Goal: Check status

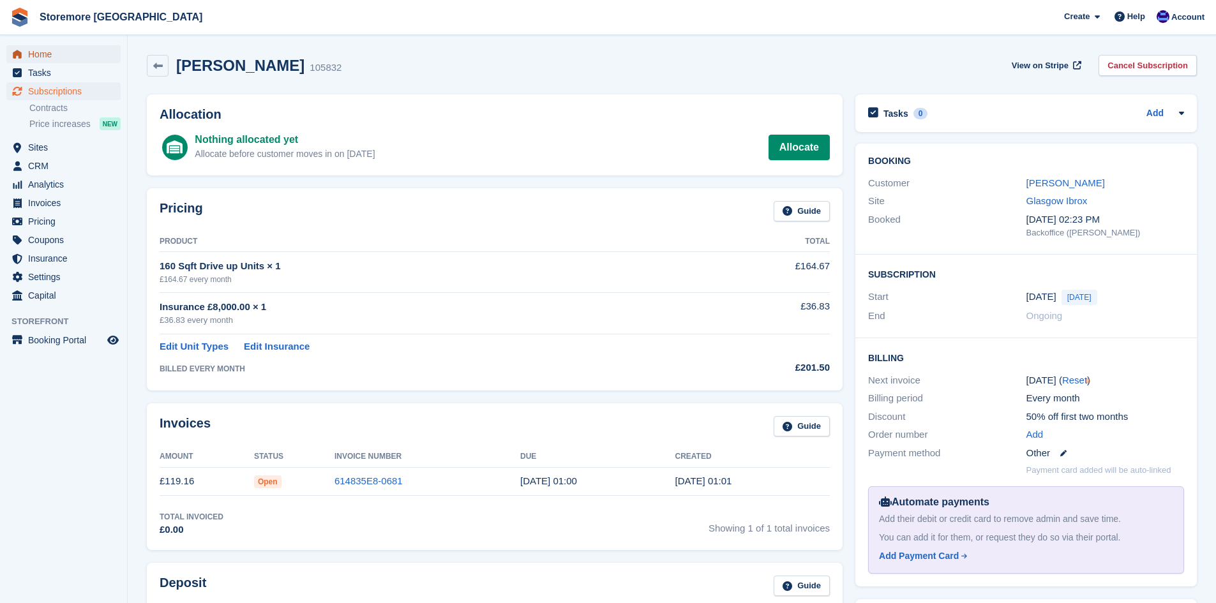
click at [52, 49] on span "Home" at bounding box center [66, 54] width 77 height 18
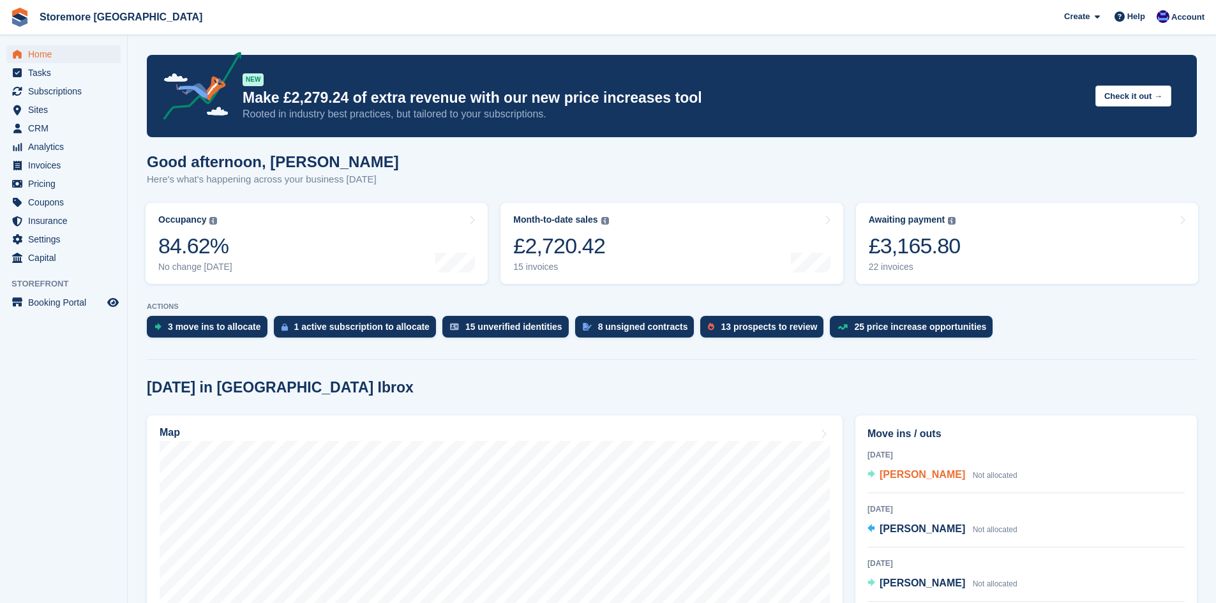
click at [897, 472] on span "[PERSON_NAME]" at bounding box center [922, 474] width 86 height 11
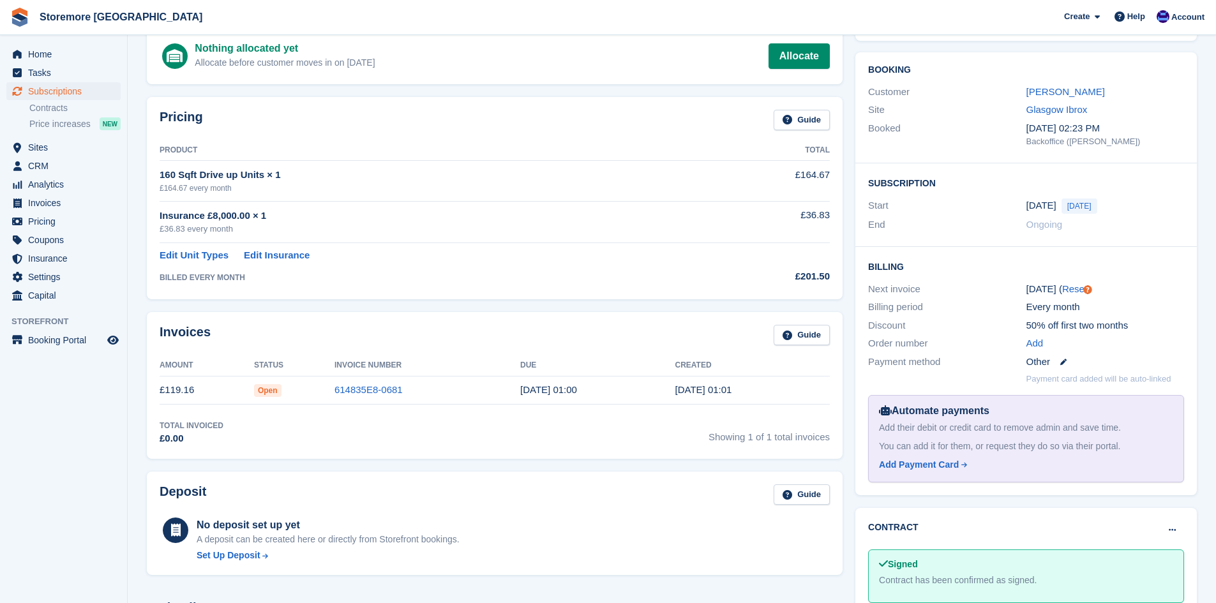
scroll to position [85, 0]
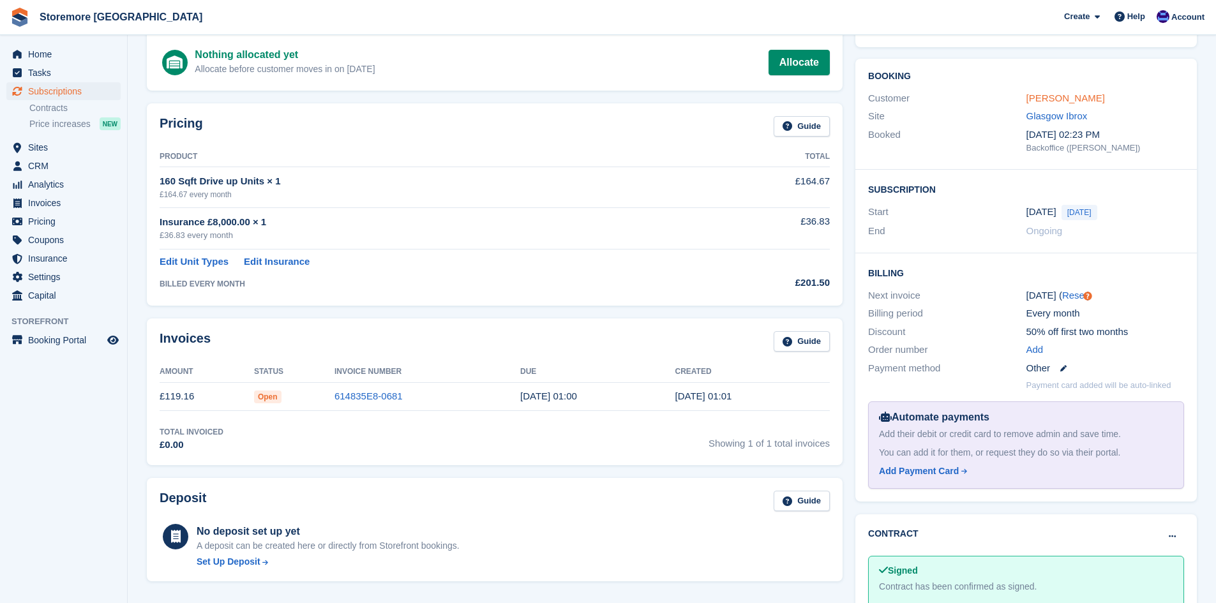
click at [1049, 96] on link "[PERSON_NAME]" at bounding box center [1065, 98] width 79 height 11
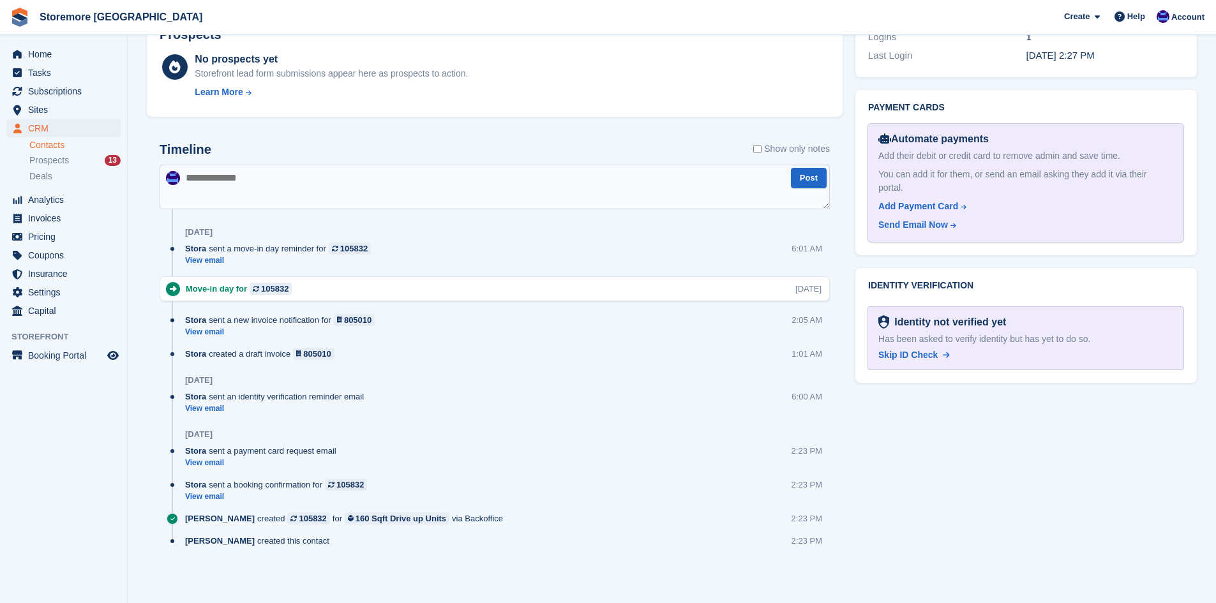
scroll to position [553, 0]
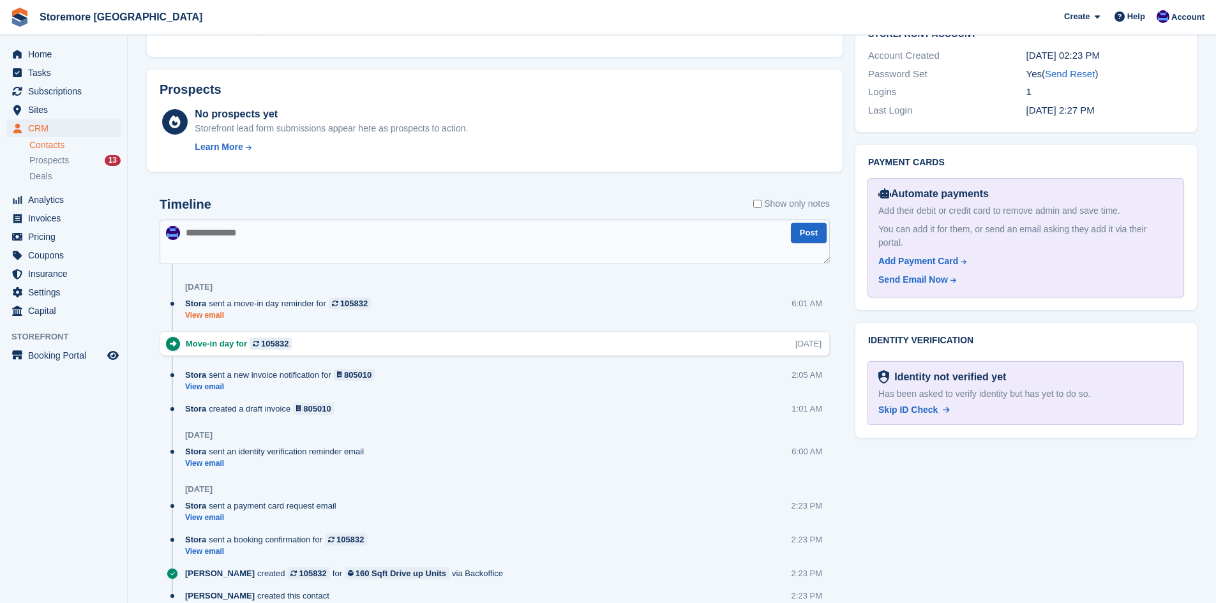
click at [211, 317] on link "View email" at bounding box center [281, 315] width 192 height 11
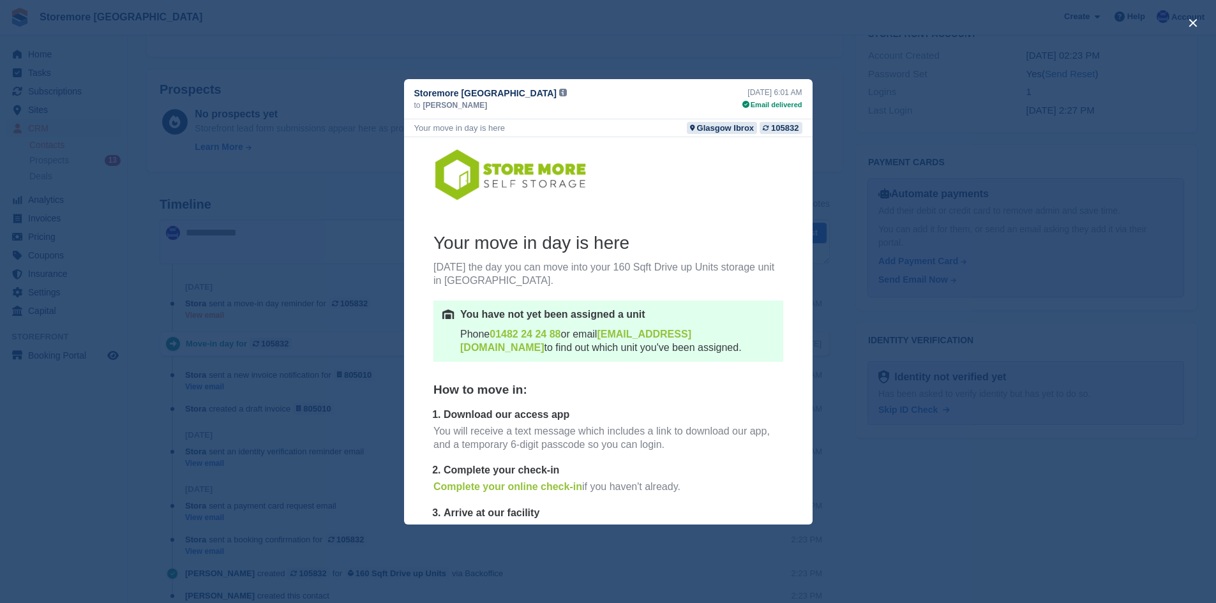
scroll to position [0, 0]
click at [865, 165] on div "close" at bounding box center [608, 301] width 1216 height 603
